Goal: Task Accomplishment & Management: Use online tool/utility

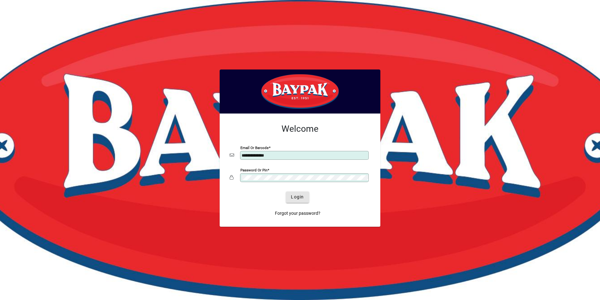
click at [295, 198] on span "Login" at bounding box center [297, 196] width 13 height 7
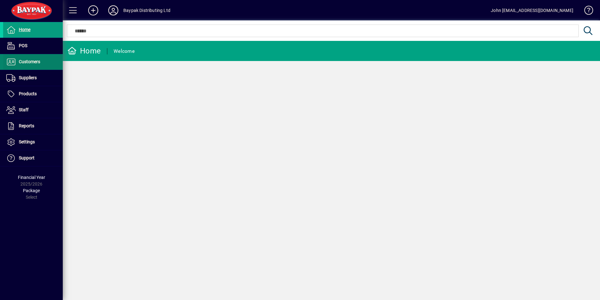
click at [28, 59] on span "Customers" at bounding box center [21, 62] width 37 height 8
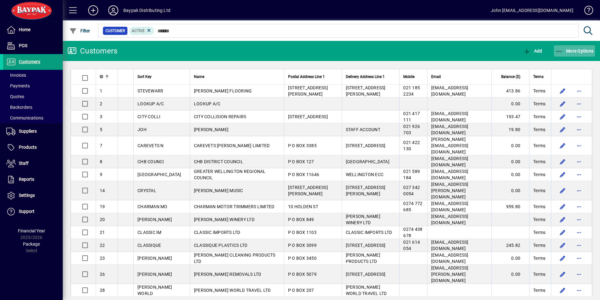
click at [559, 52] on icon "button" at bounding box center [560, 51] width 8 height 6
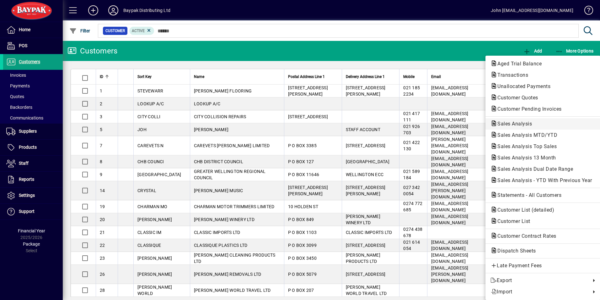
click at [515, 122] on span "Sales Analysis" at bounding box center [513, 124] width 45 height 6
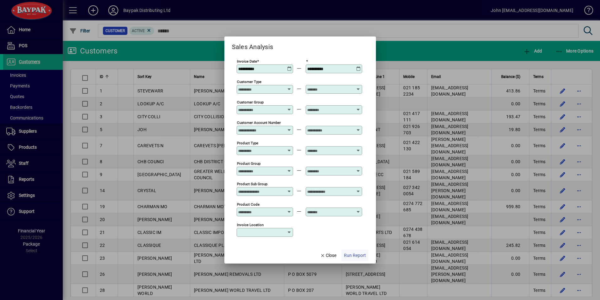
type input "**********"
click at [350, 255] on span "Run Report" at bounding box center [355, 255] width 22 height 7
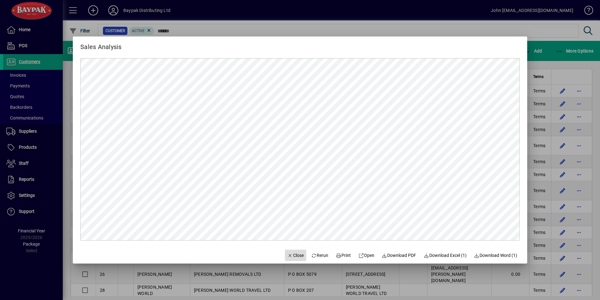
click at [292, 256] on span "Close" at bounding box center [296, 255] width 16 height 7
